Goal: Find specific page/section: Find specific page/section

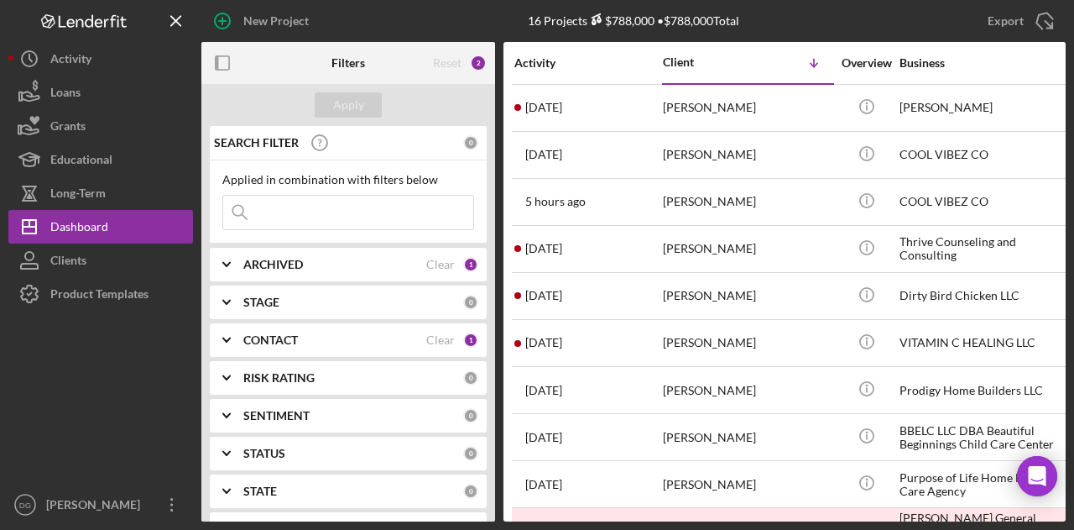
click at [316, 208] on input at bounding box center [348, 213] width 250 height 34
type input "[PERSON_NAME]"
click at [299, 260] on b "ARCHIVED" at bounding box center [273, 264] width 60 height 13
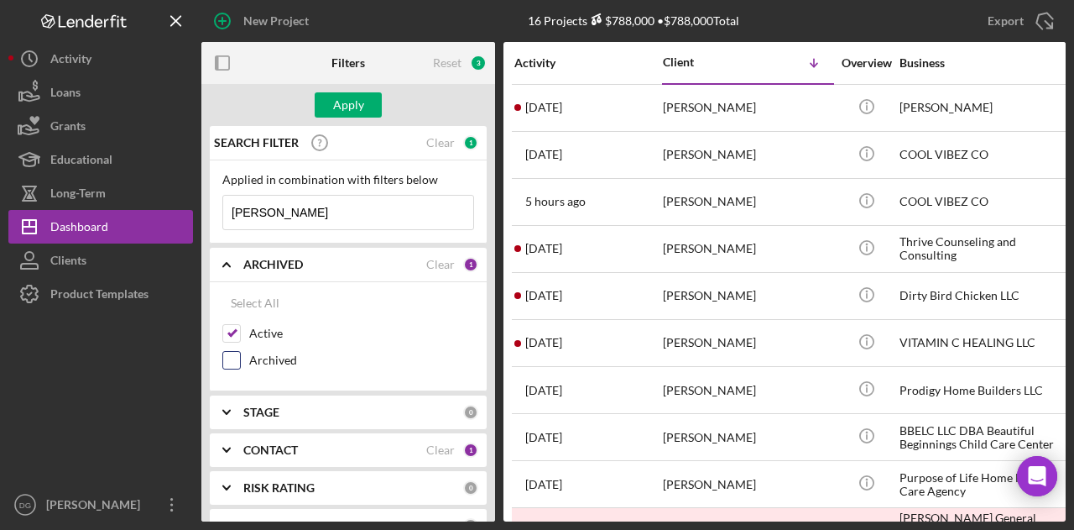
click at [269, 358] on label "Archived" at bounding box center [361, 360] width 225 height 17
click at [240, 358] on input "Archived" at bounding box center [231, 360] width 17 height 17
checkbox input "true"
click at [259, 330] on label "Active" at bounding box center [361, 333] width 225 height 17
click at [240, 330] on input "Active" at bounding box center [231, 333] width 17 height 17
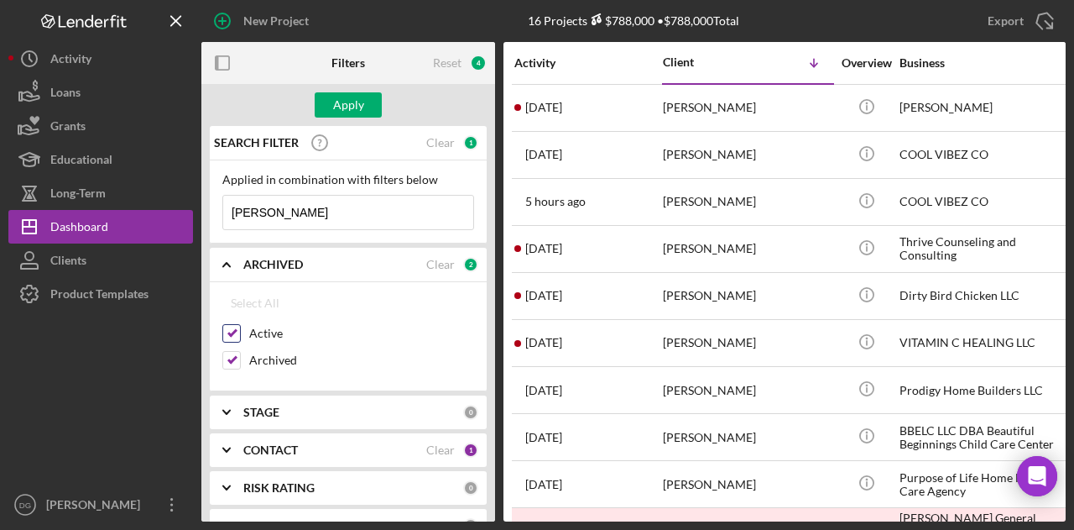
checkbox input "false"
click at [352, 102] on div "Apply" at bounding box center [348, 104] width 31 height 25
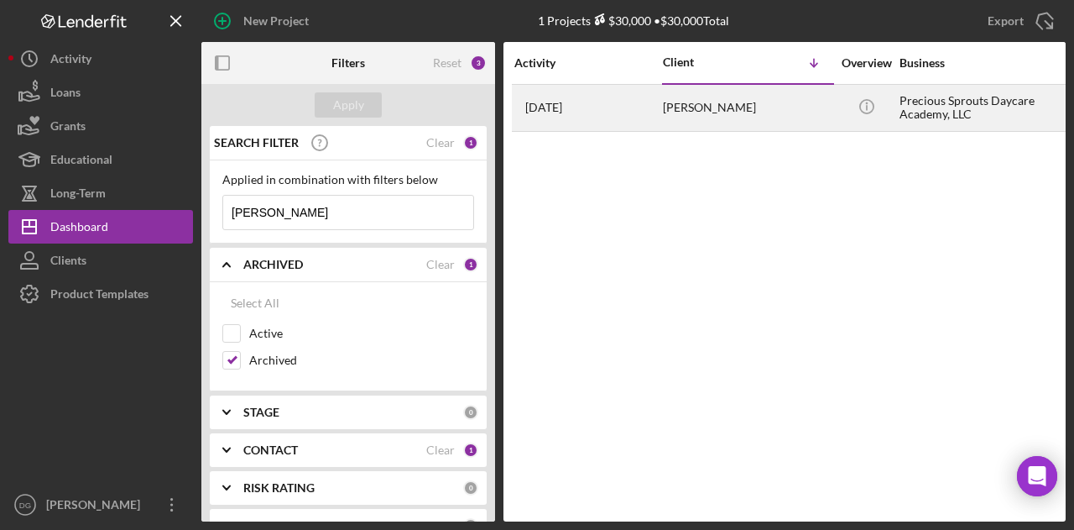
click at [952, 108] on div "Precious Sprouts Daycare Academy, LLC" at bounding box center [984, 108] width 168 height 44
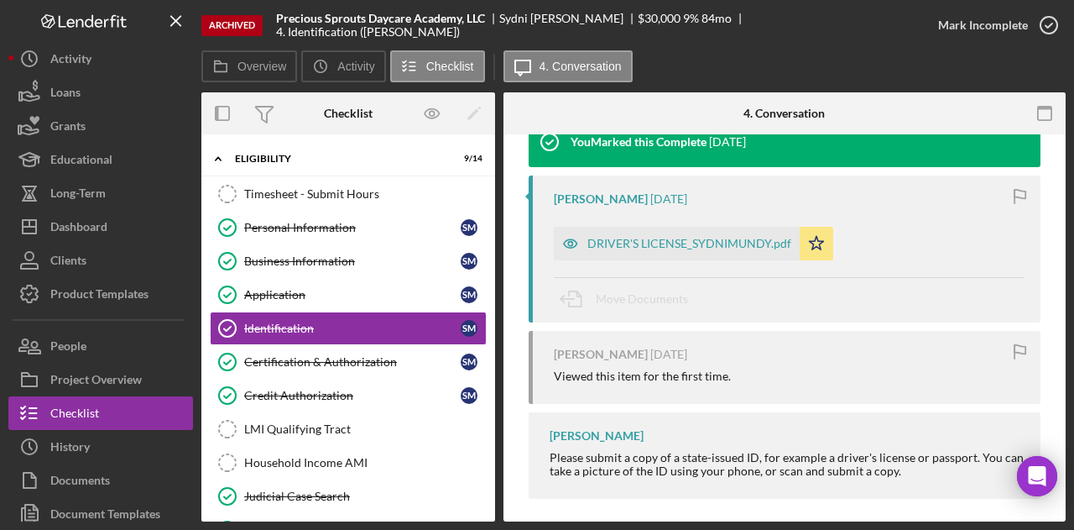
scroll to position [250, 0]
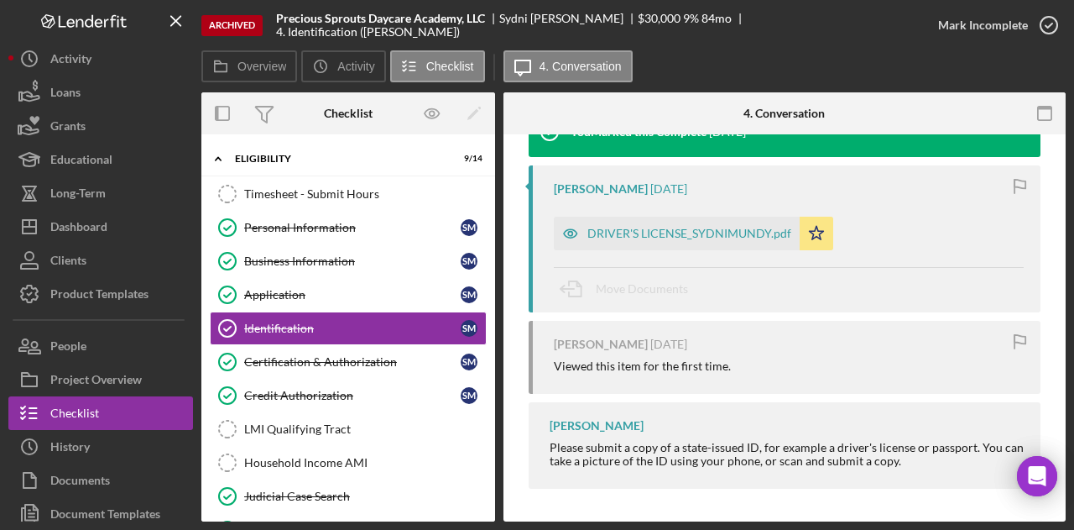
click at [519, 258] on div "This project has been archived. You must unarchive it to upload documentation, …" at bounding box center [785, 203] width 562 height 638
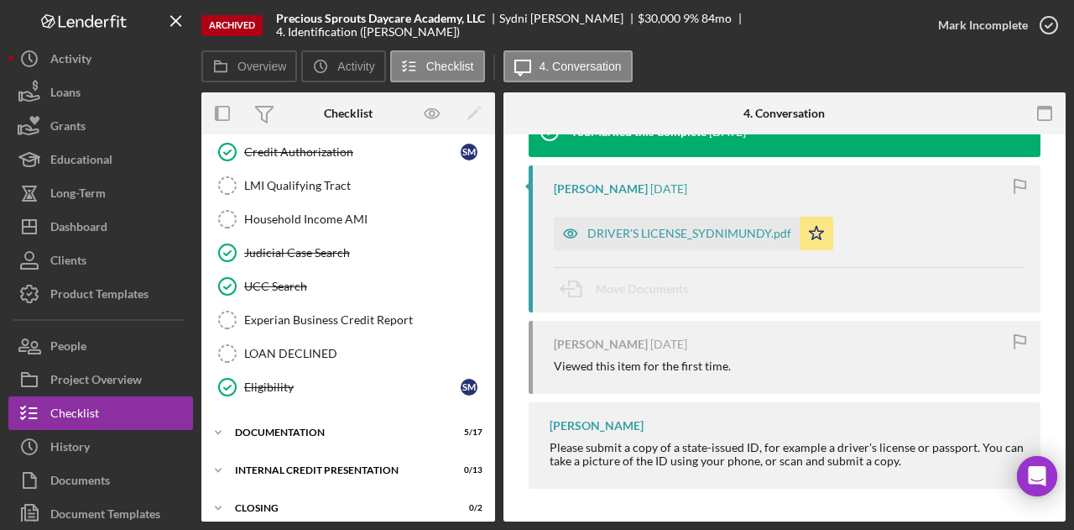
scroll to position [248, 0]
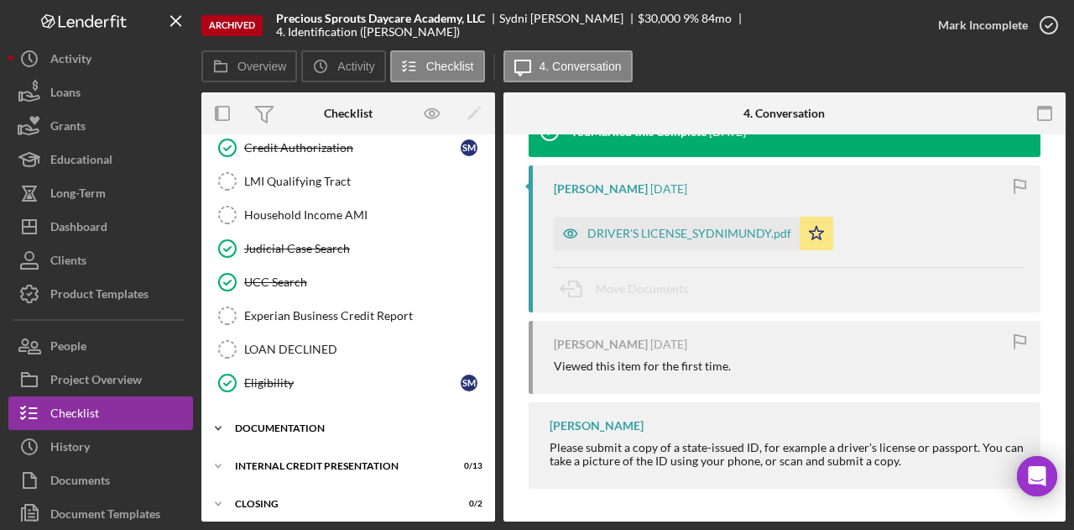
click at [284, 423] on div "Documentation" at bounding box center [354, 428] width 239 height 10
drag, startPoint x: 488, startPoint y: 326, endPoint x: 487, endPoint y: 393, distance: 66.3
click at [487, 393] on div "Timesheet - Submit Hours Timesheet - Submit Hours Personal Information Personal…" at bounding box center [348, 169] width 294 height 478
drag, startPoint x: 488, startPoint y: 271, endPoint x: 497, endPoint y: 375, distance: 104.4
click at [497, 375] on div "Overview Internal Workflow Stage Open Icon/Dropdown Arrow Icon/Archived Archive…" at bounding box center [633, 306] width 864 height 429
